Goal: Task Accomplishment & Management: Manage account settings

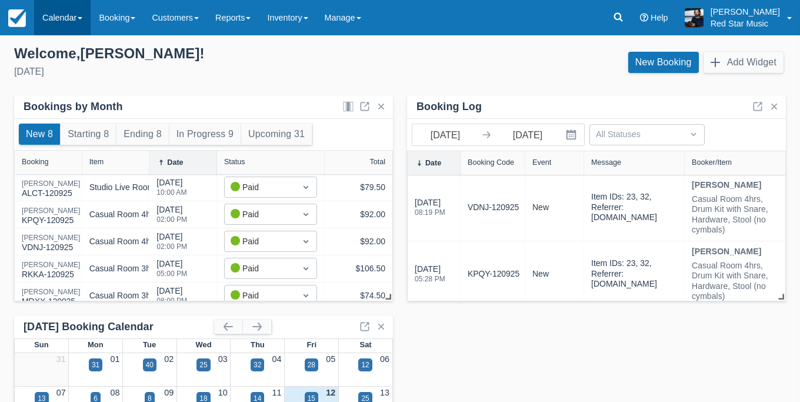
click at [58, 35] on link "Calendar" at bounding box center [62, 17] width 56 height 35
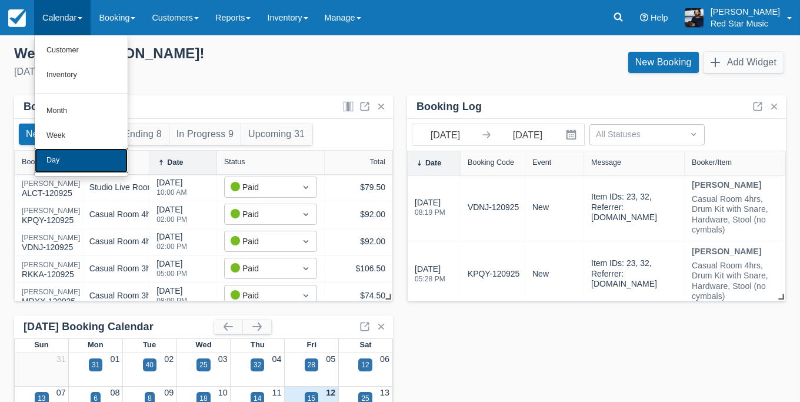
click at [78, 164] on link "Day" at bounding box center [81, 160] width 93 height 25
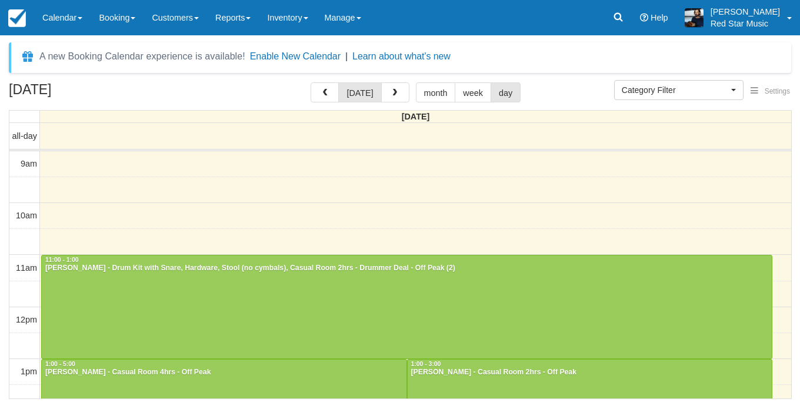
select select
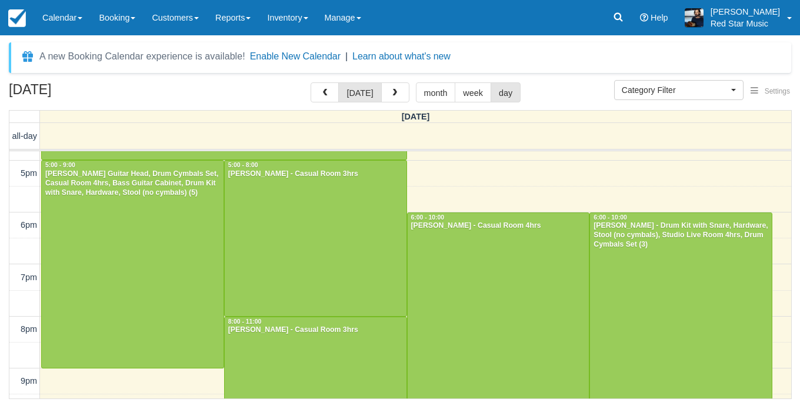
scroll to position [403, 0]
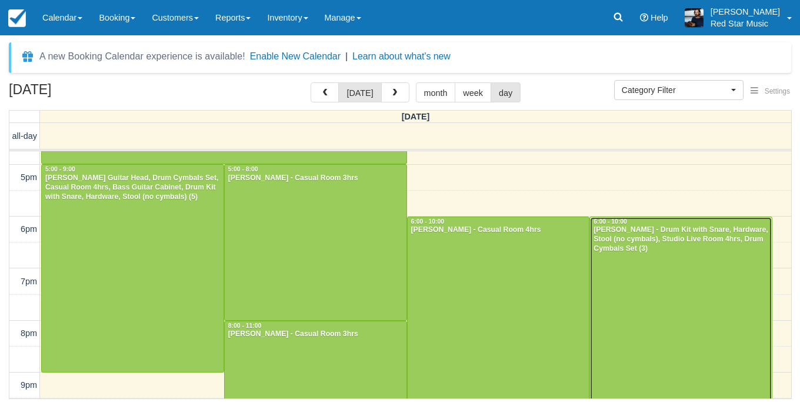
click at [667, 274] on div at bounding box center [681, 320] width 182 height 207
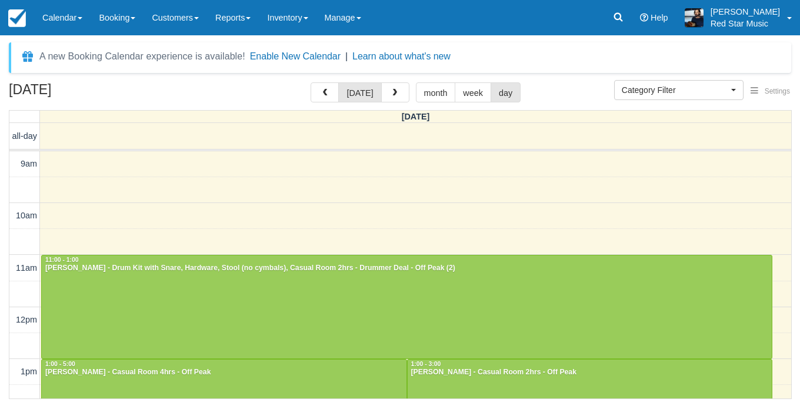
select select
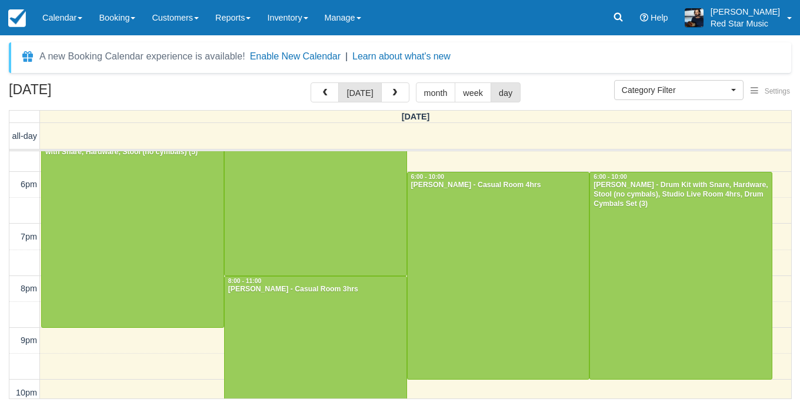
scroll to position [480, 0]
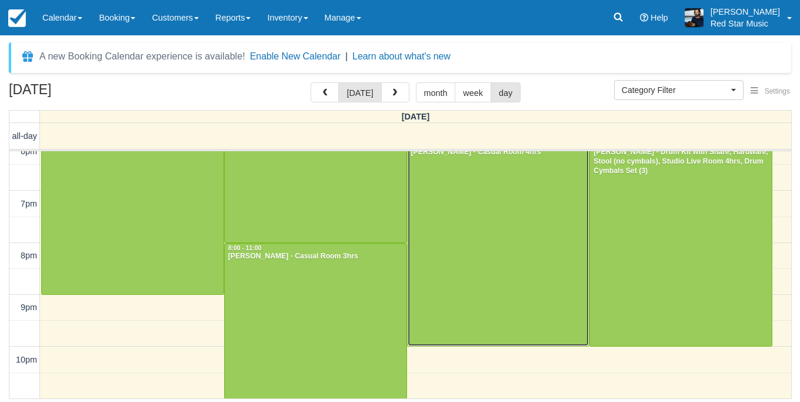
click at [516, 258] on div at bounding box center [499, 242] width 182 height 207
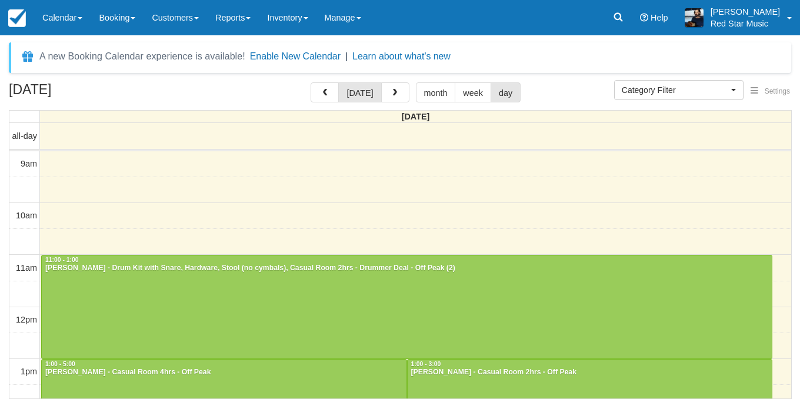
select select
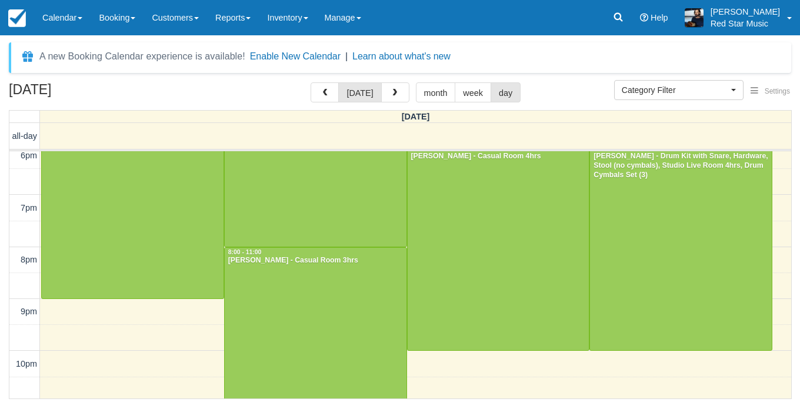
scroll to position [480, 0]
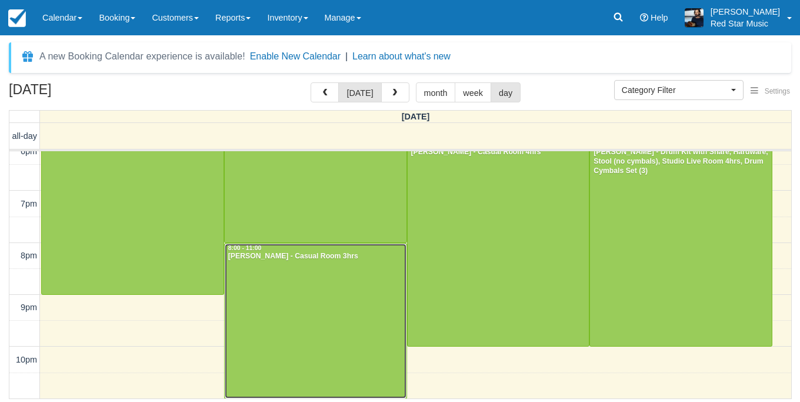
click at [280, 268] on div at bounding box center [316, 321] width 182 height 155
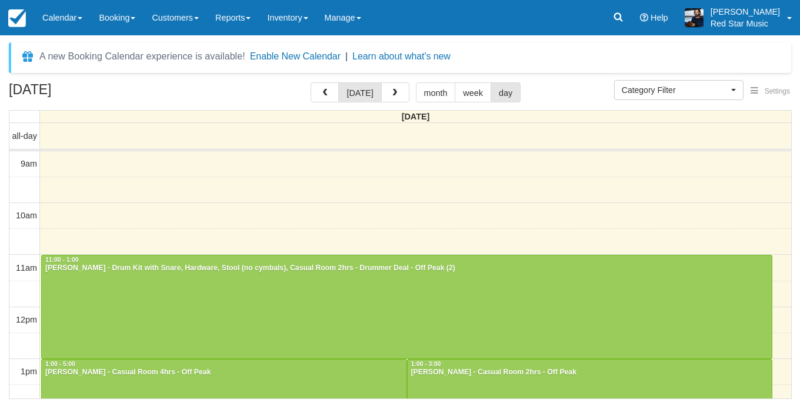
select select
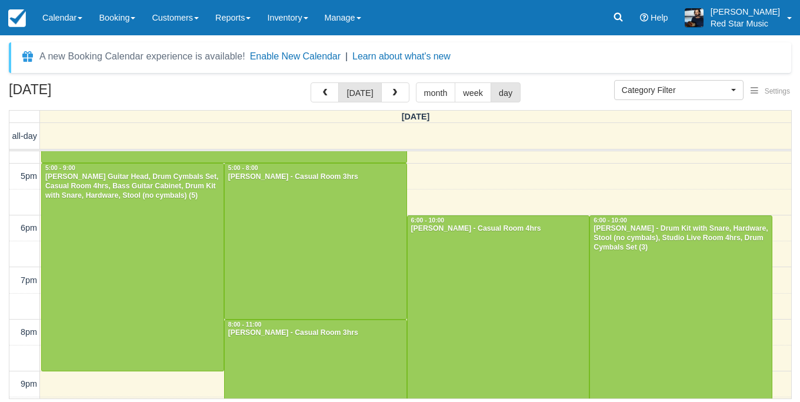
scroll to position [401, 0]
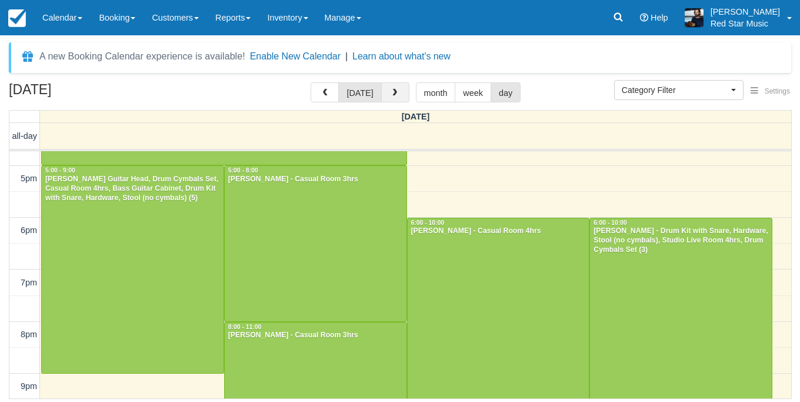
click at [394, 96] on span "button" at bounding box center [395, 93] width 8 height 8
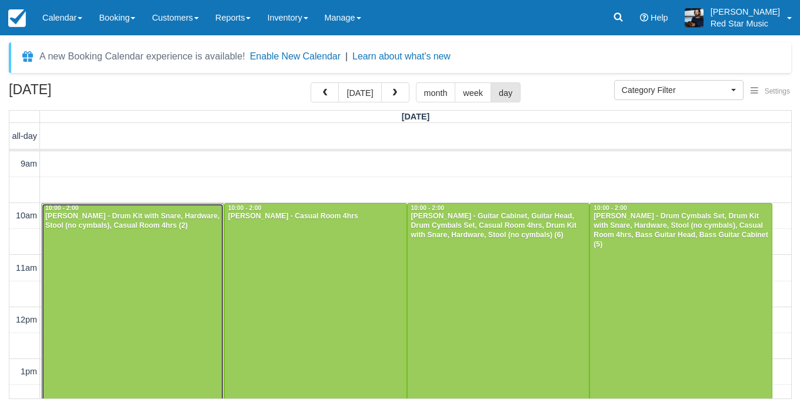
click at [171, 270] on div at bounding box center [133, 307] width 182 height 207
select select
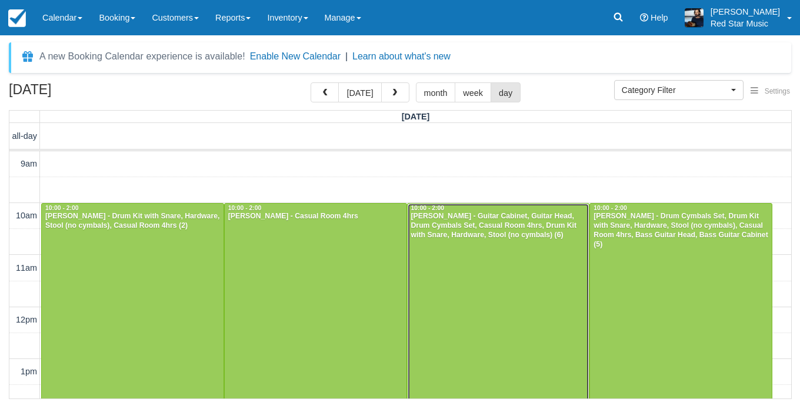
click at [504, 269] on div at bounding box center [499, 307] width 182 height 207
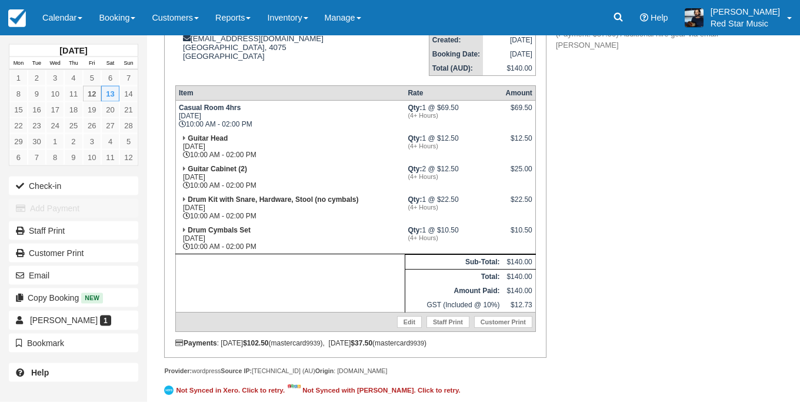
scroll to position [201, 0]
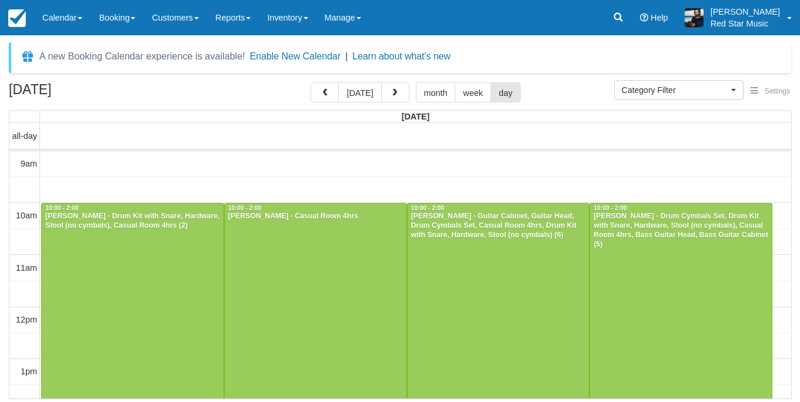
select select
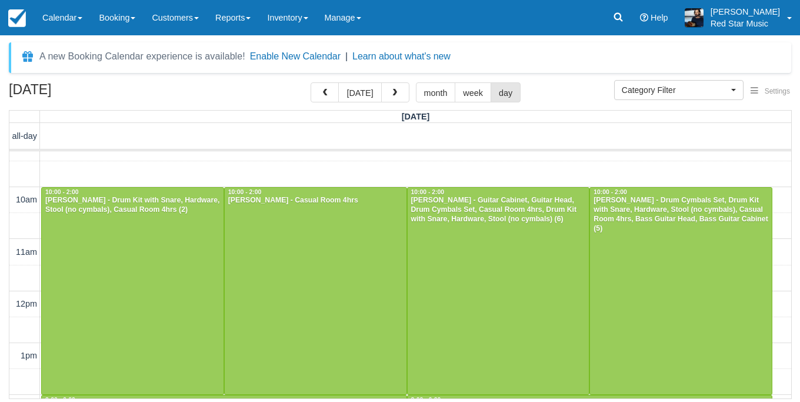
scroll to position [13, 0]
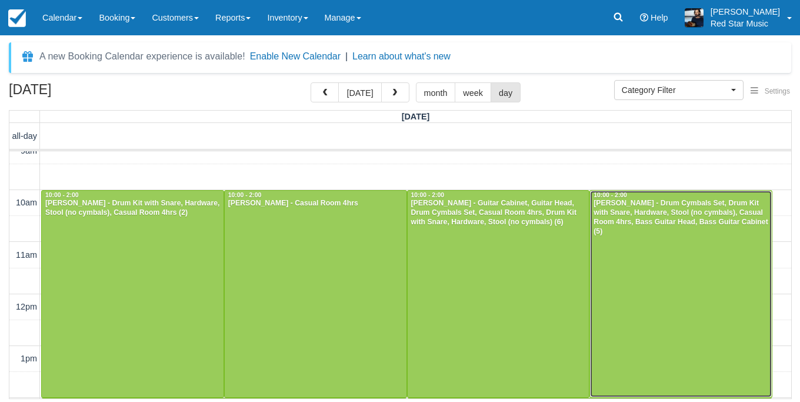
click at [694, 260] on div at bounding box center [681, 294] width 182 height 207
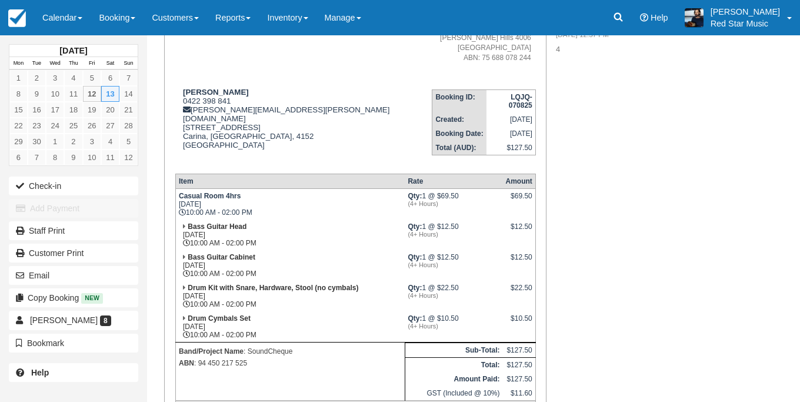
scroll to position [134, 0]
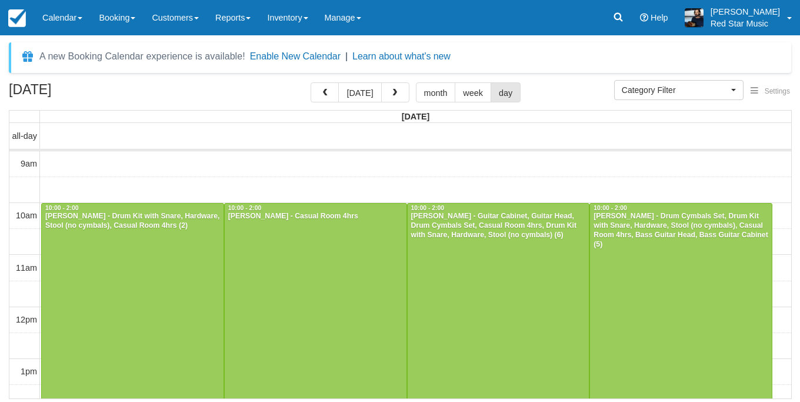
select select
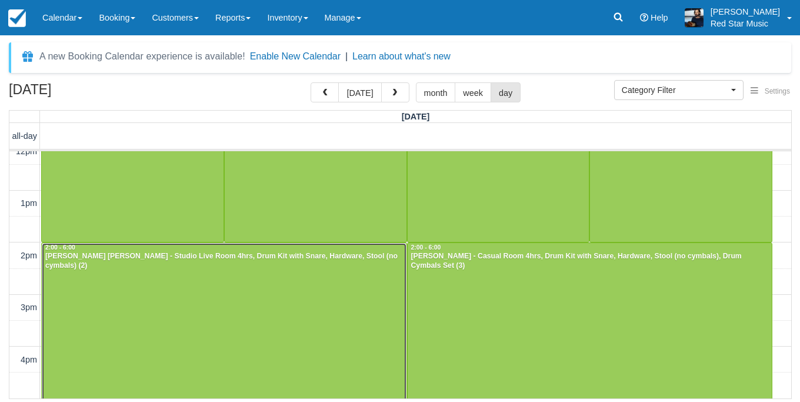
click at [332, 374] on div at bounding box center [224, 346] width 365 height 207
click at [327, 376] on div at bounding box center [224, 346] width 365 height 207
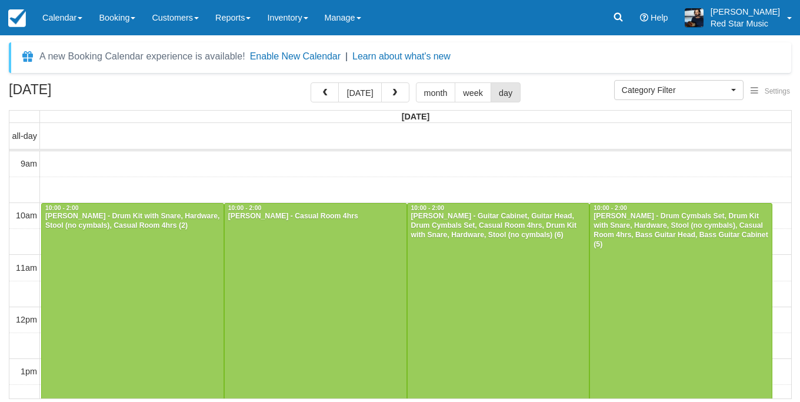
select select
click at [648, 262] on div at bounding box center [681, 307] width 182 height 207
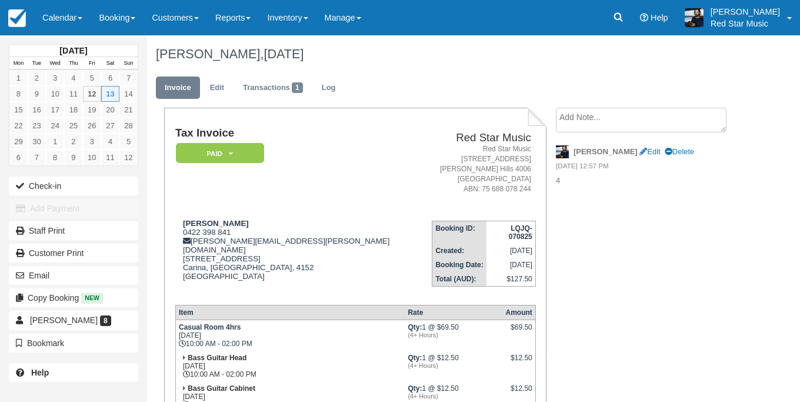
scroll to position [201, 0]
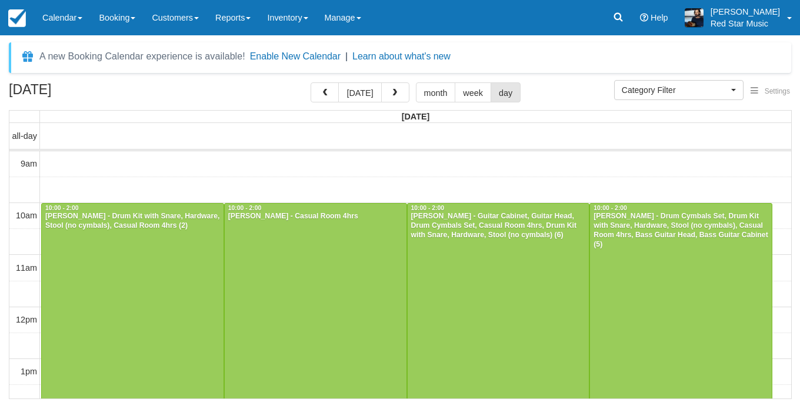
select select
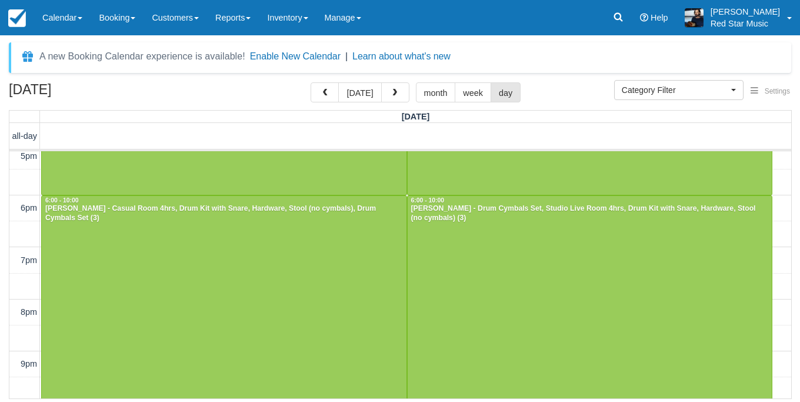
scroll to position [428, 0]
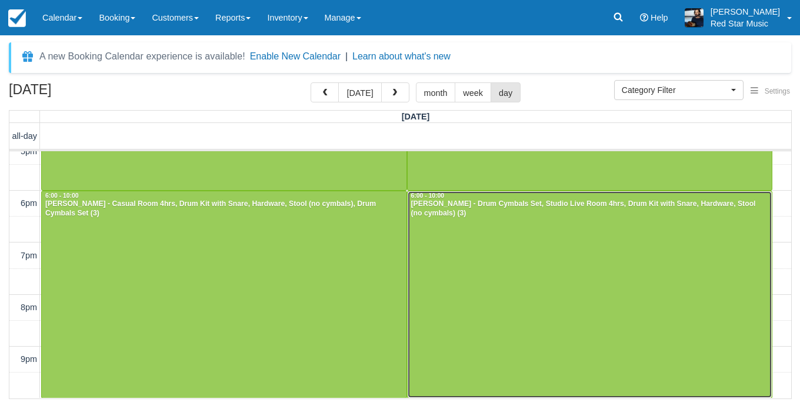
click at [484, 245] on div at bounding box center [590, 294] width 365 height 207
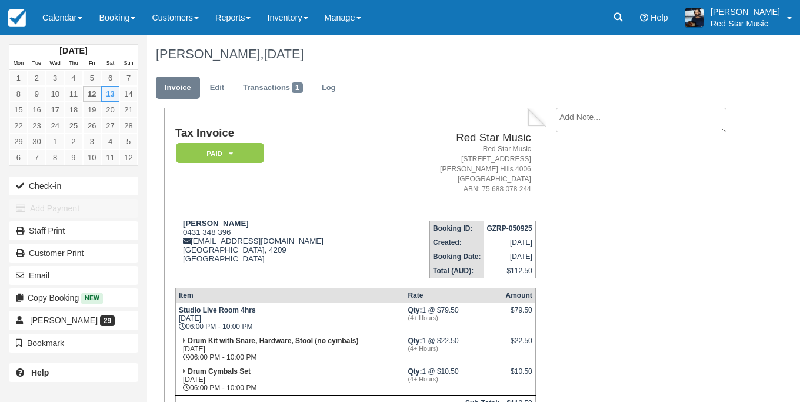
click at [594, 121] on textarea at bounding box center [641, 120] width 171 height 25
type textarea "4"
click at [588, 185] on button "Create" at bounding box center [582, 187] width 53 height 20
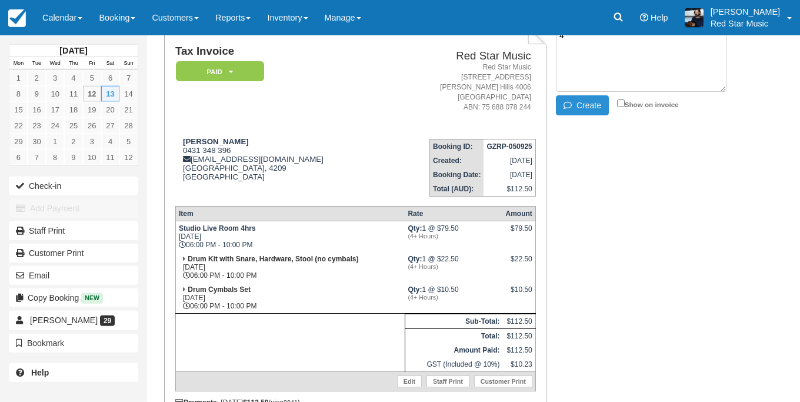
scroll to position [78, 0]
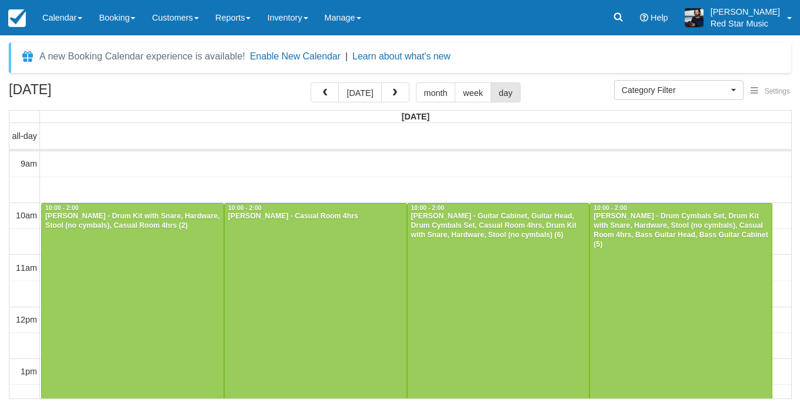
select select
click at [646, 275] on div at bounding box center [681, 307] width 182 height 207
select select
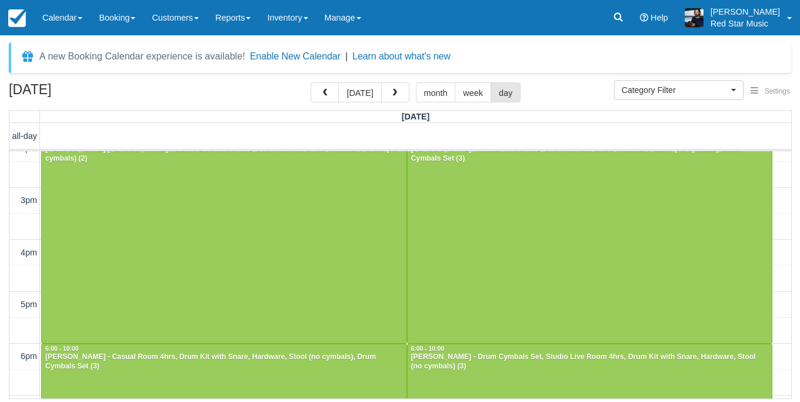
scroll to position [168, 0]
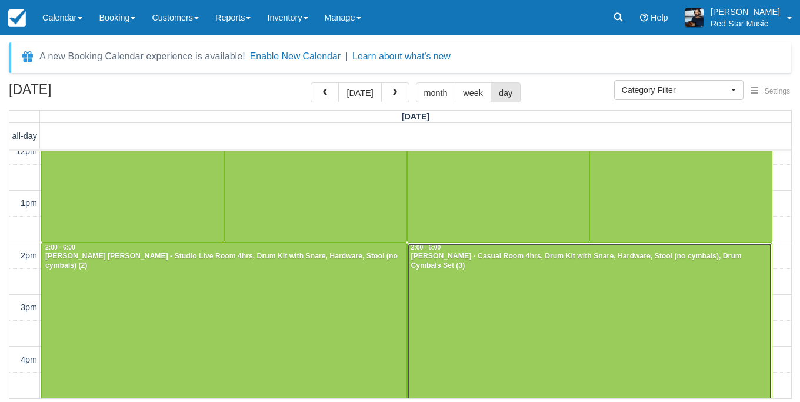
click at [534, 288] on div at bounding box center [590, 346] width 365 height 207
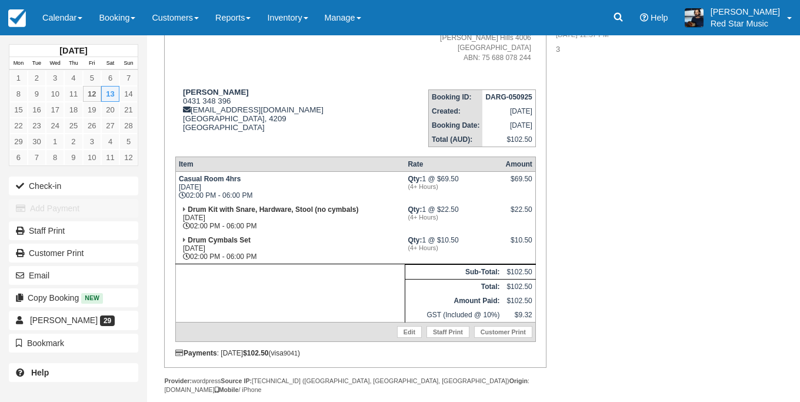
scroll to position [201, 0]
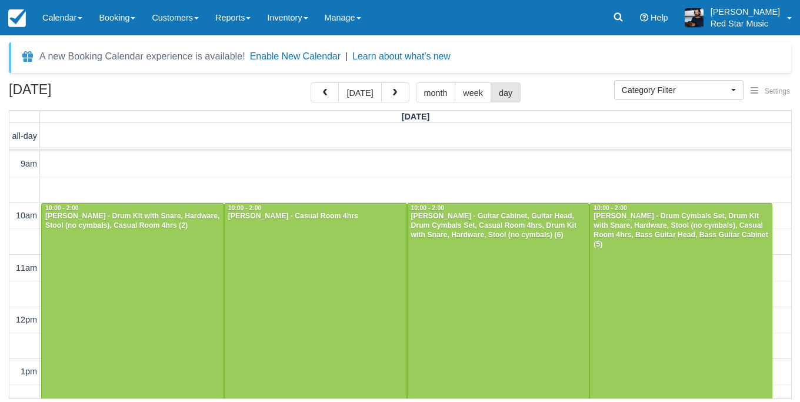
select select
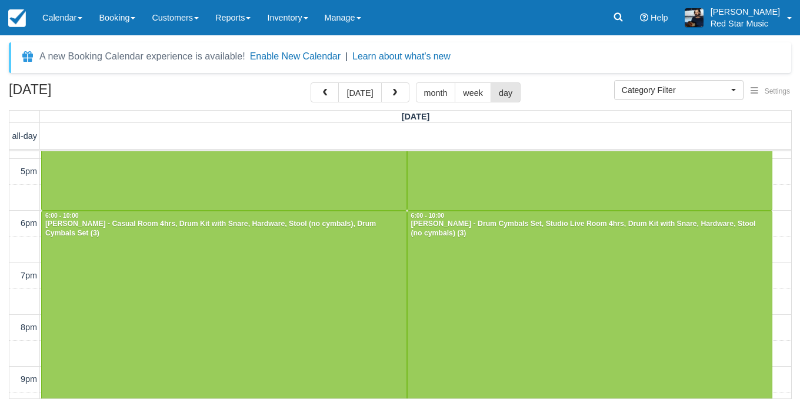
scroll to position [428, 0]
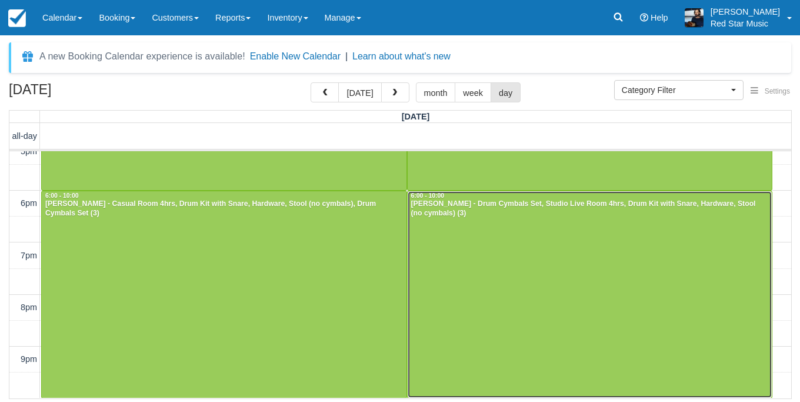
click at [537, 286] on div at bounding box center [590, 294] width 365 height 207
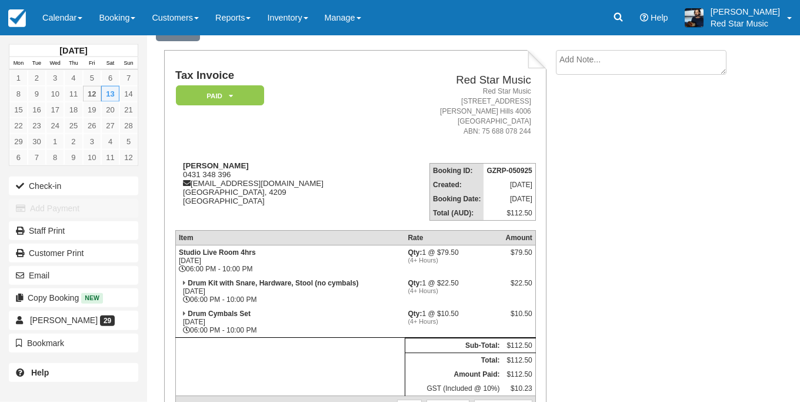
scroll to position [67, 0]
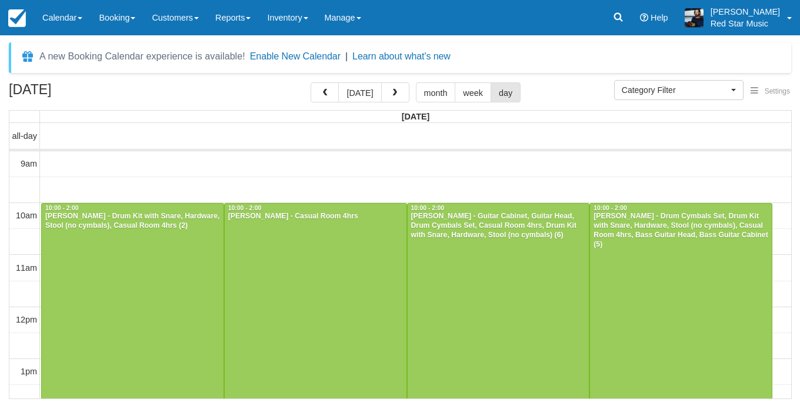
select select
click at [520, 260] on div at bounding box center [499, 307] width 182 height 207
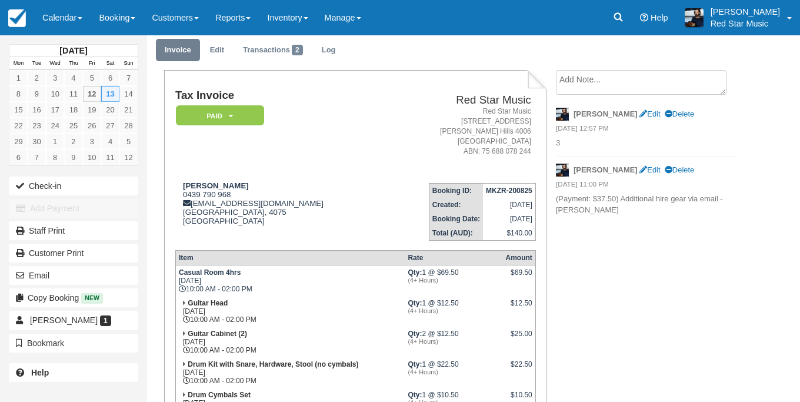
scroll to position [134, 0]
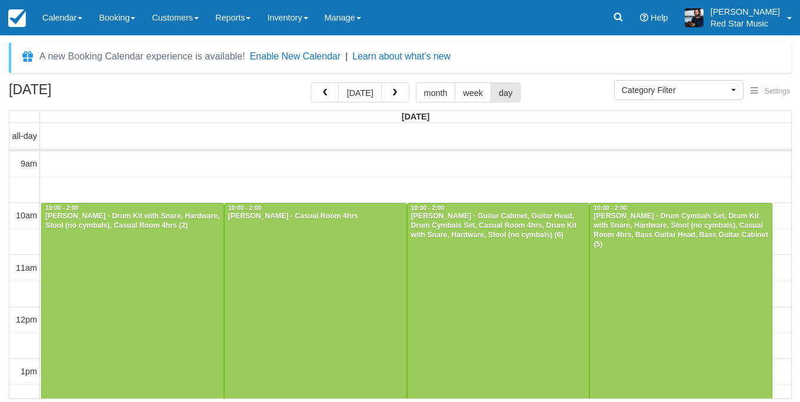
select select
click at [609, 251] on div at bounding box center [681, 307] width 182 height 207
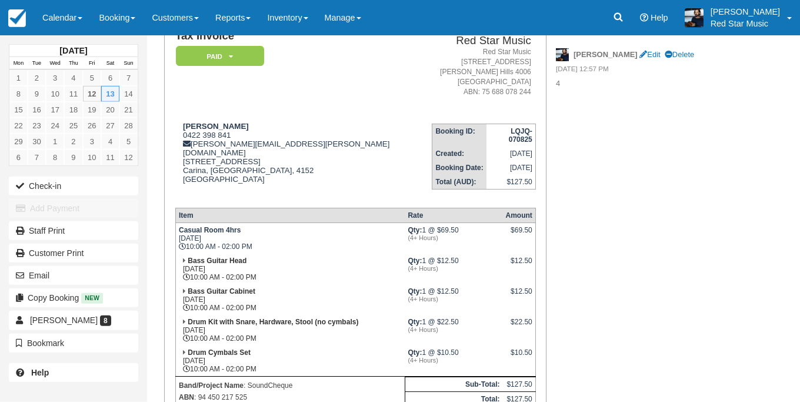
scroll to position [134, 0]
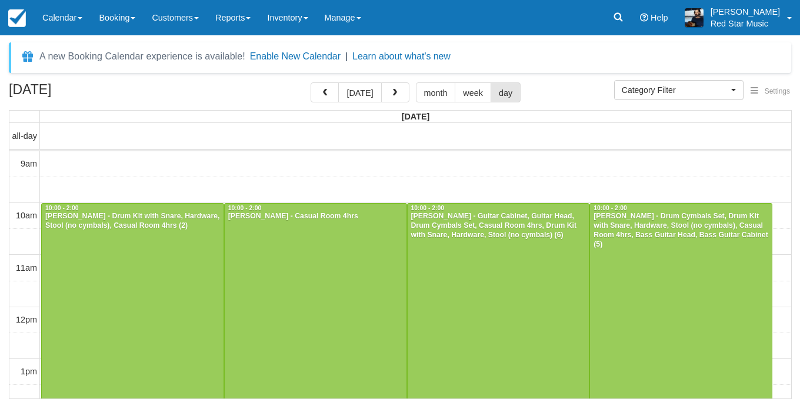
select select
click at [473, 268] on div at bounding box center [499, 307] width 182 height 207
select select
click at [281, 239] on div at bounding box center [316, 307] width 182 height 207
select select
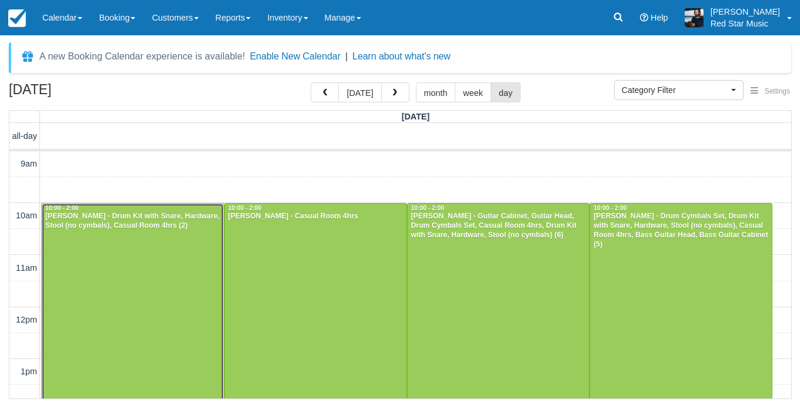
click at [144, 259] on div at bounding box center [133, 307] width 182 height 207
select select
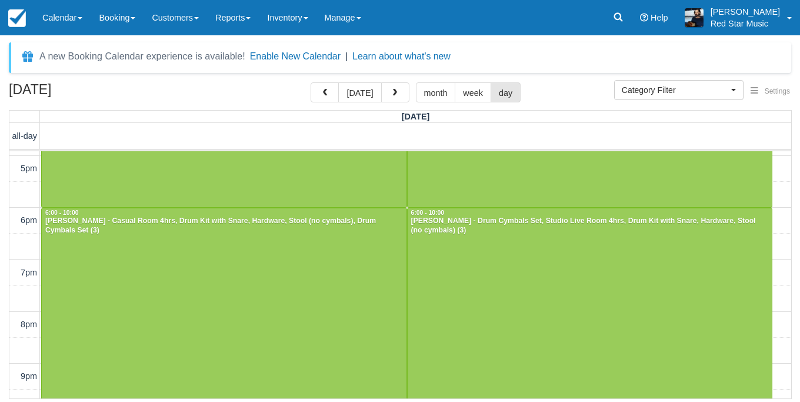
scroll to position [428, 0]
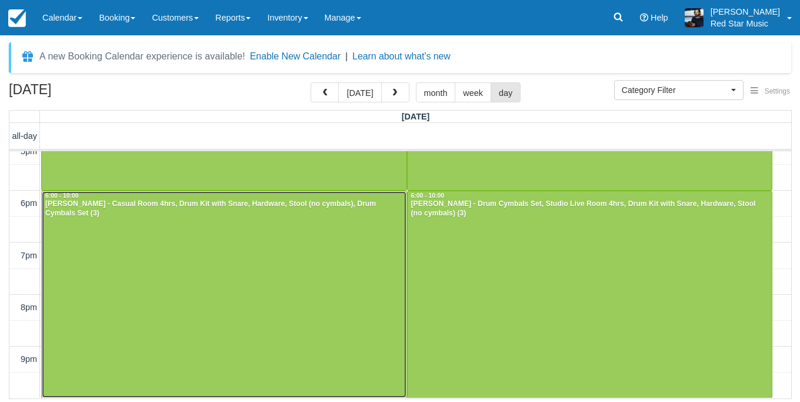
click at [350, 281] on div at bounding box center [224, 294] width 365 height 207
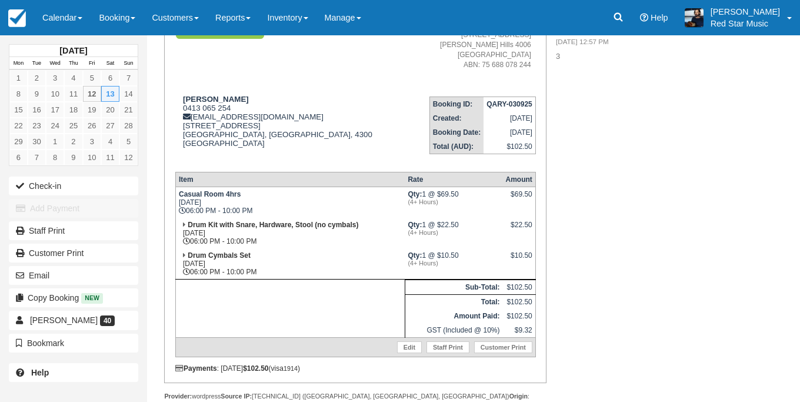
scroll to position [134, 0]
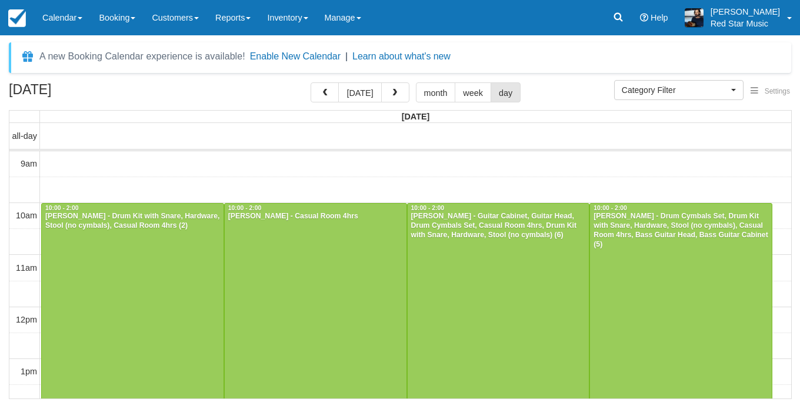
select select
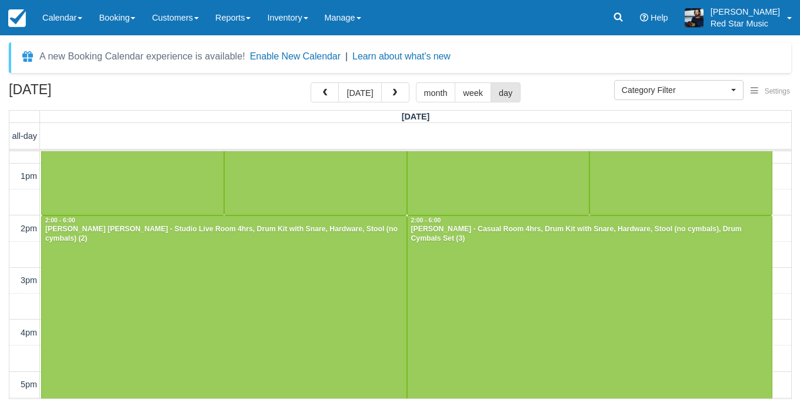
scroll to position [428, 0]
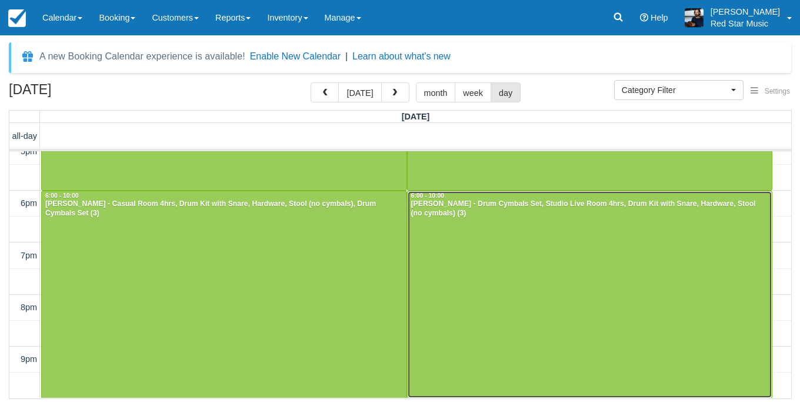
click at [522, 238] on div at bounding box center [590, 294] width 365 height 207
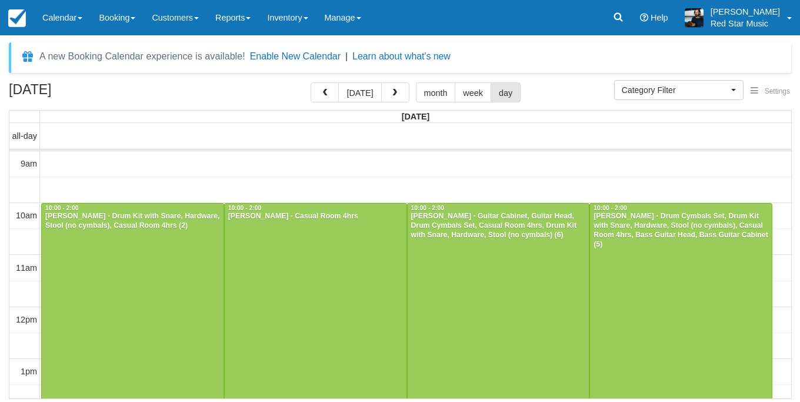
select select
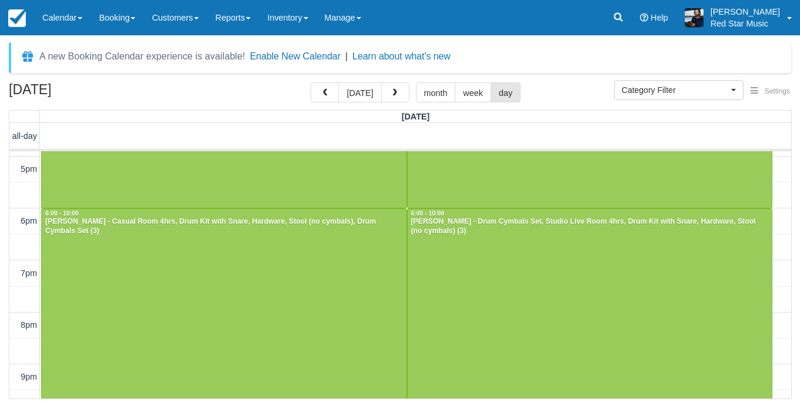
scroll to position [428, 0]
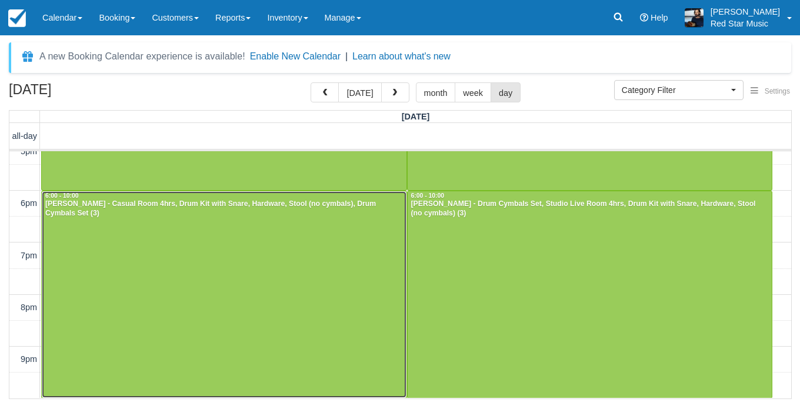
click at [322, 262] on div at bounding box center [224, 294] width 365 height 207
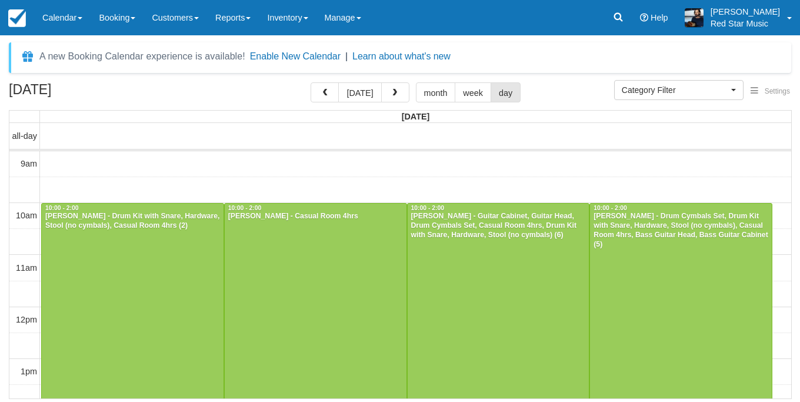
select select
